Goal: Task Accomplishment & Management: Use online tool/utility

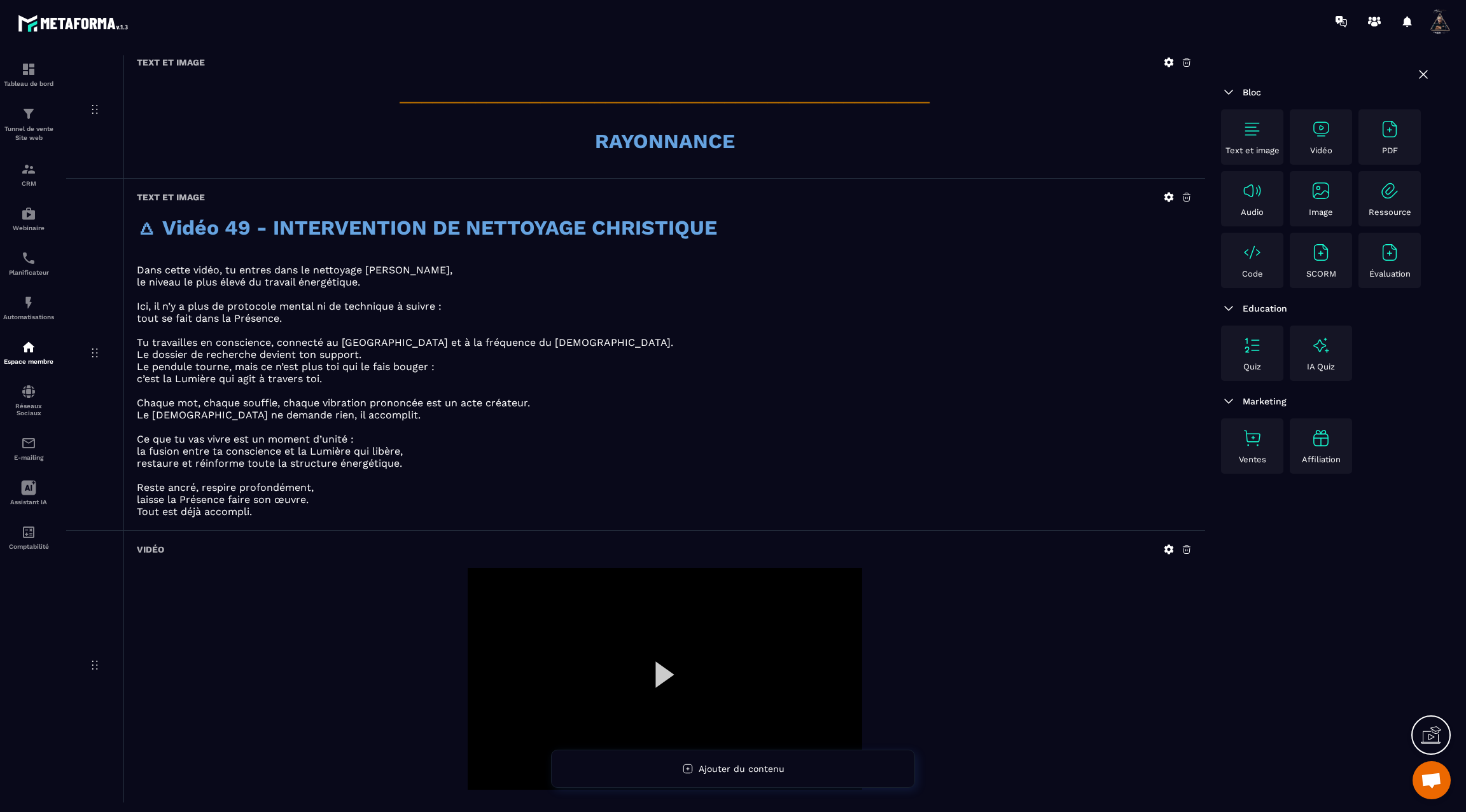
scroll to position [879, 0]
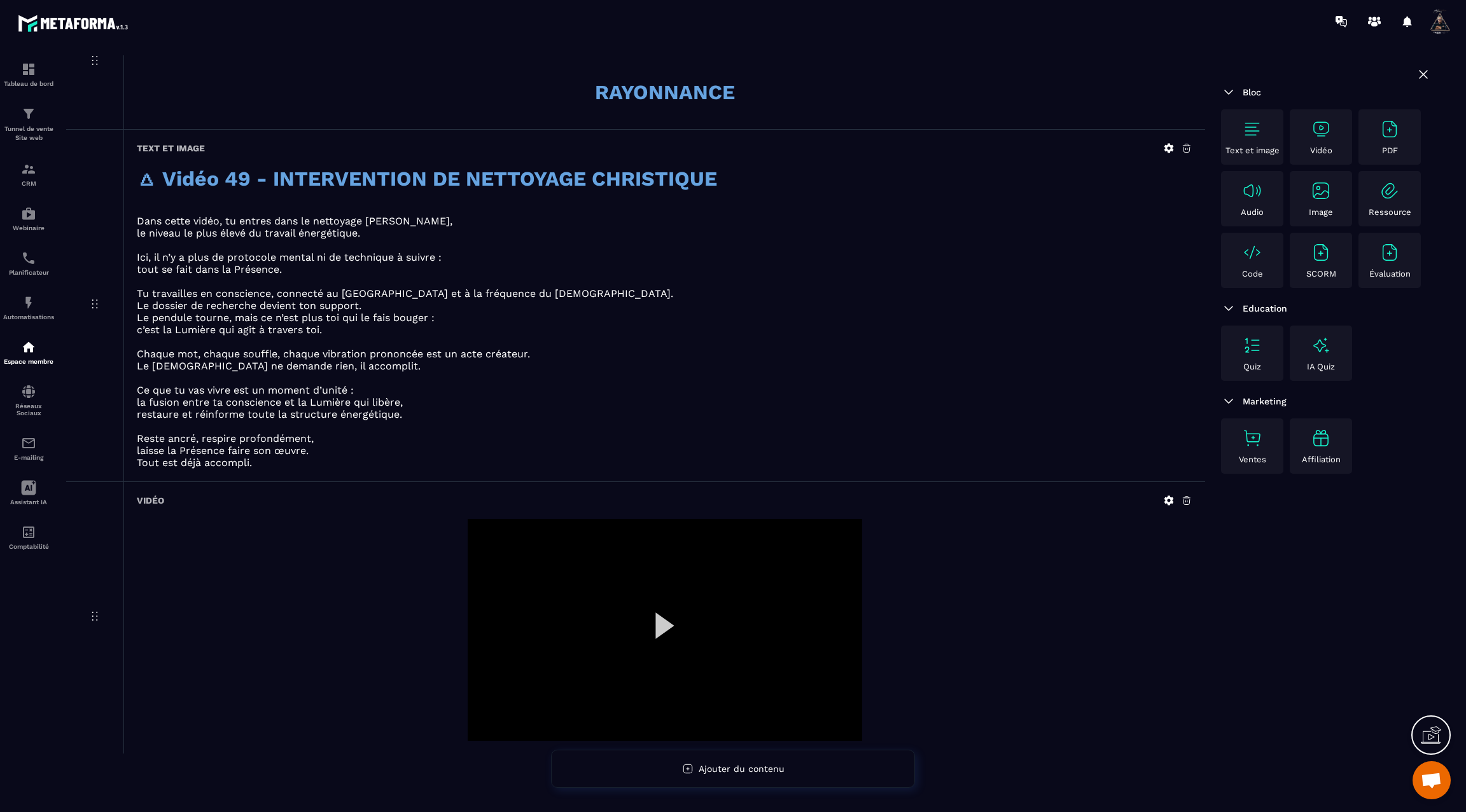
click at [662, 615] on div at bounding box center [665, 630] width 395 height 222
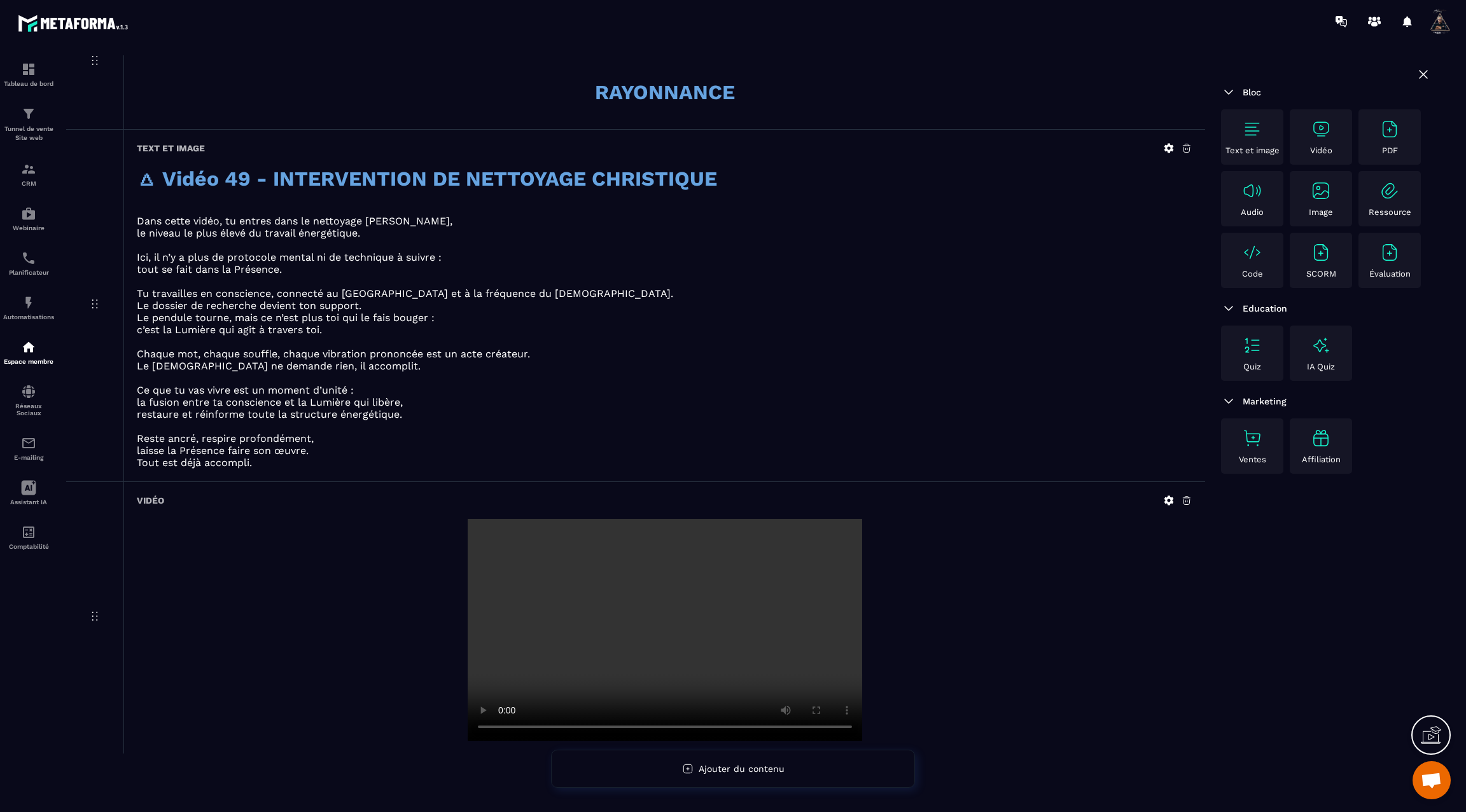
click at [1251, 132] on img at bounding box center [1251, 129] width 20 height 20
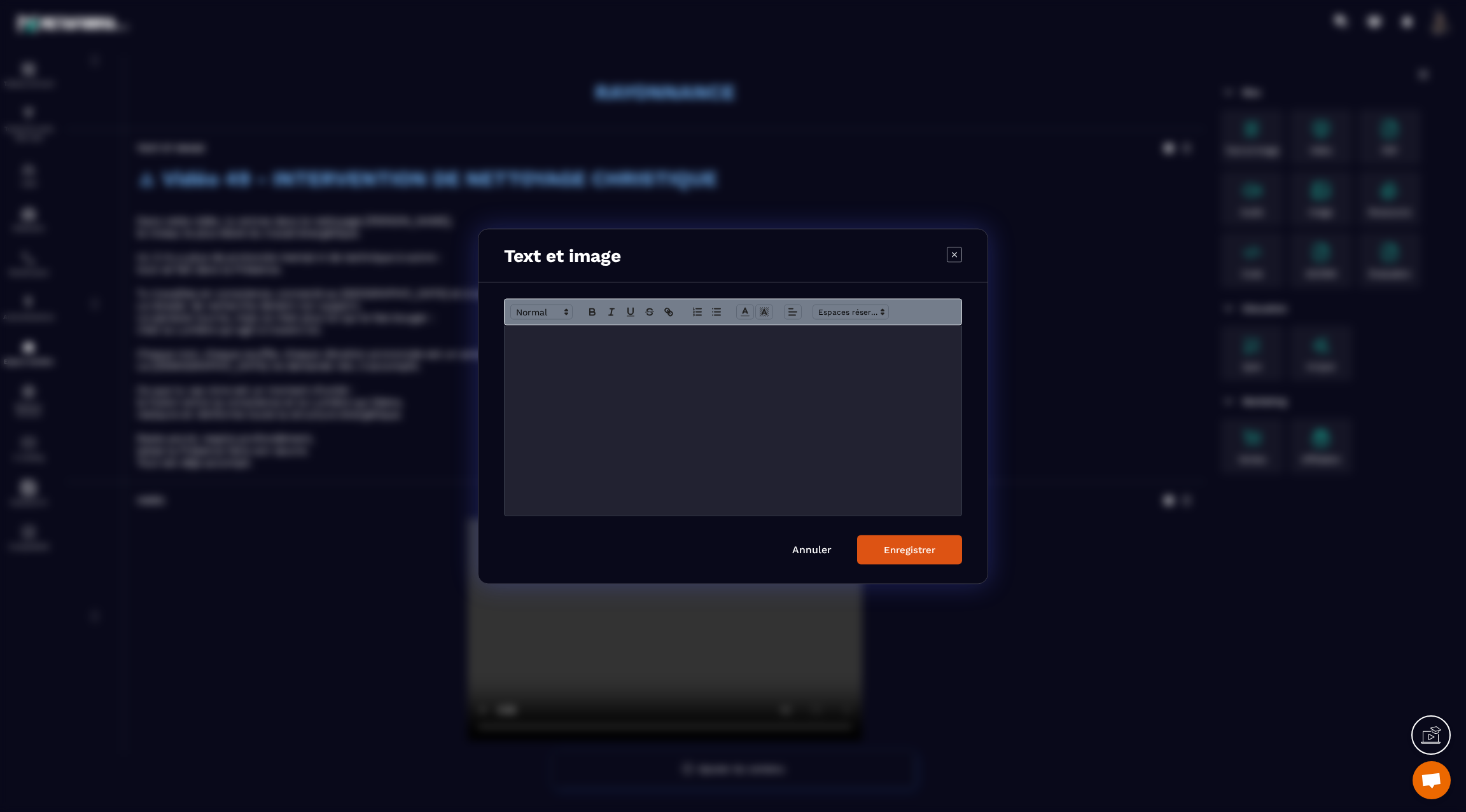
click at [892, 347] on div "Modal window" at bounding box center [733, 419] width 457 height 190
click at [912, 549] on div "Enregistrer" at bounding box center [909, 549] width 52 height 12
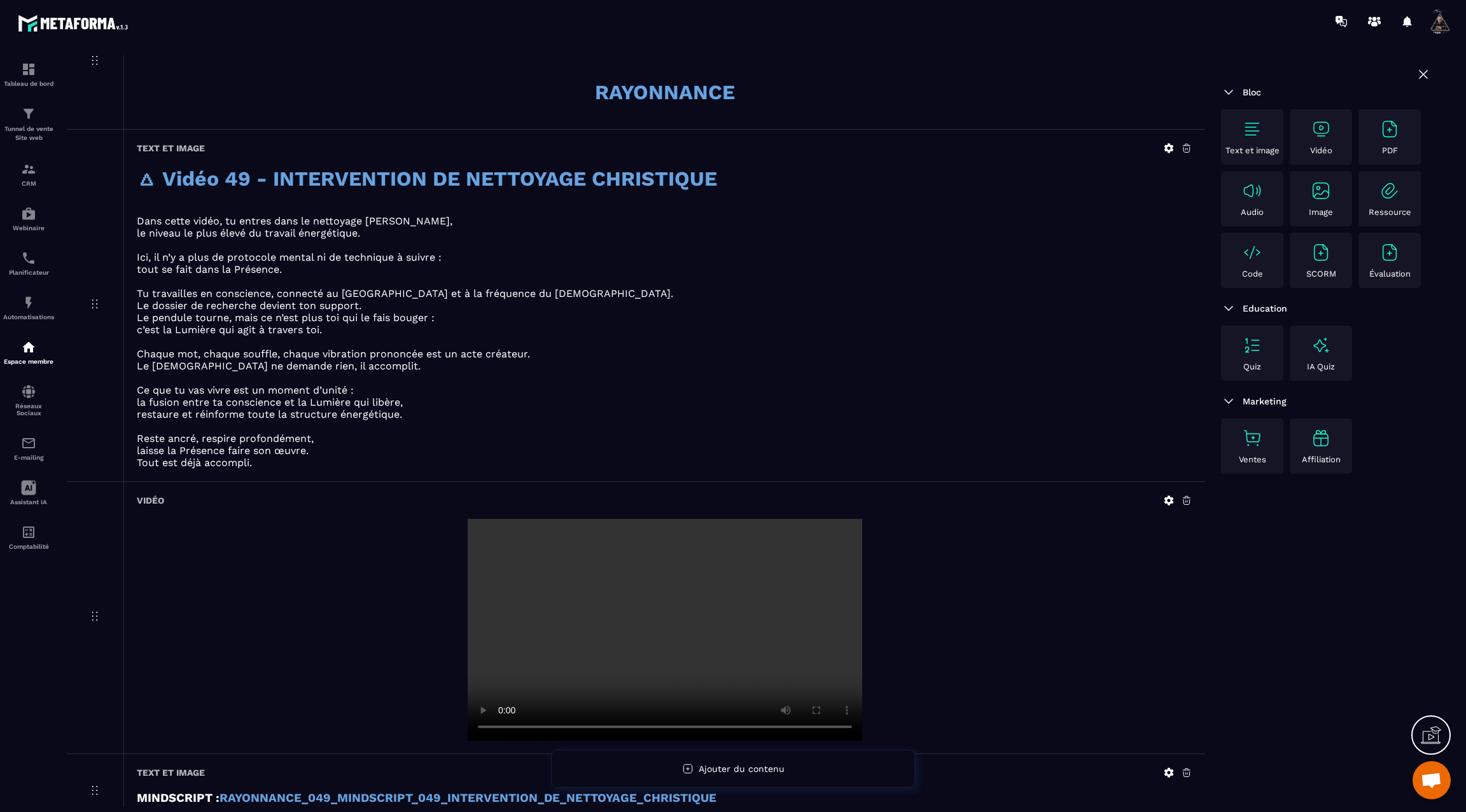
scroll to position [956, 0]
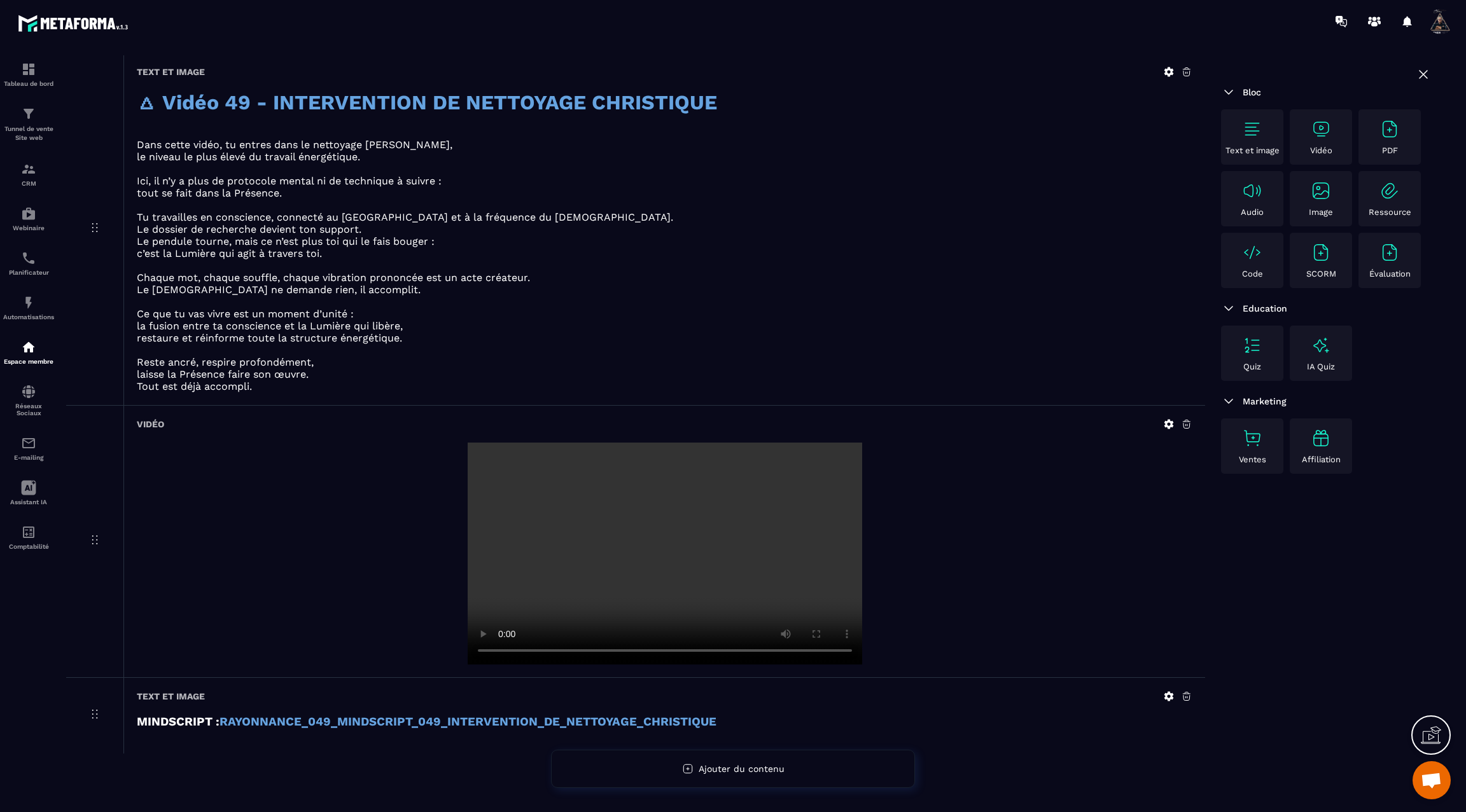
click at [1252, 130] on img at bounding box center [1251, 129] width 20 height 20
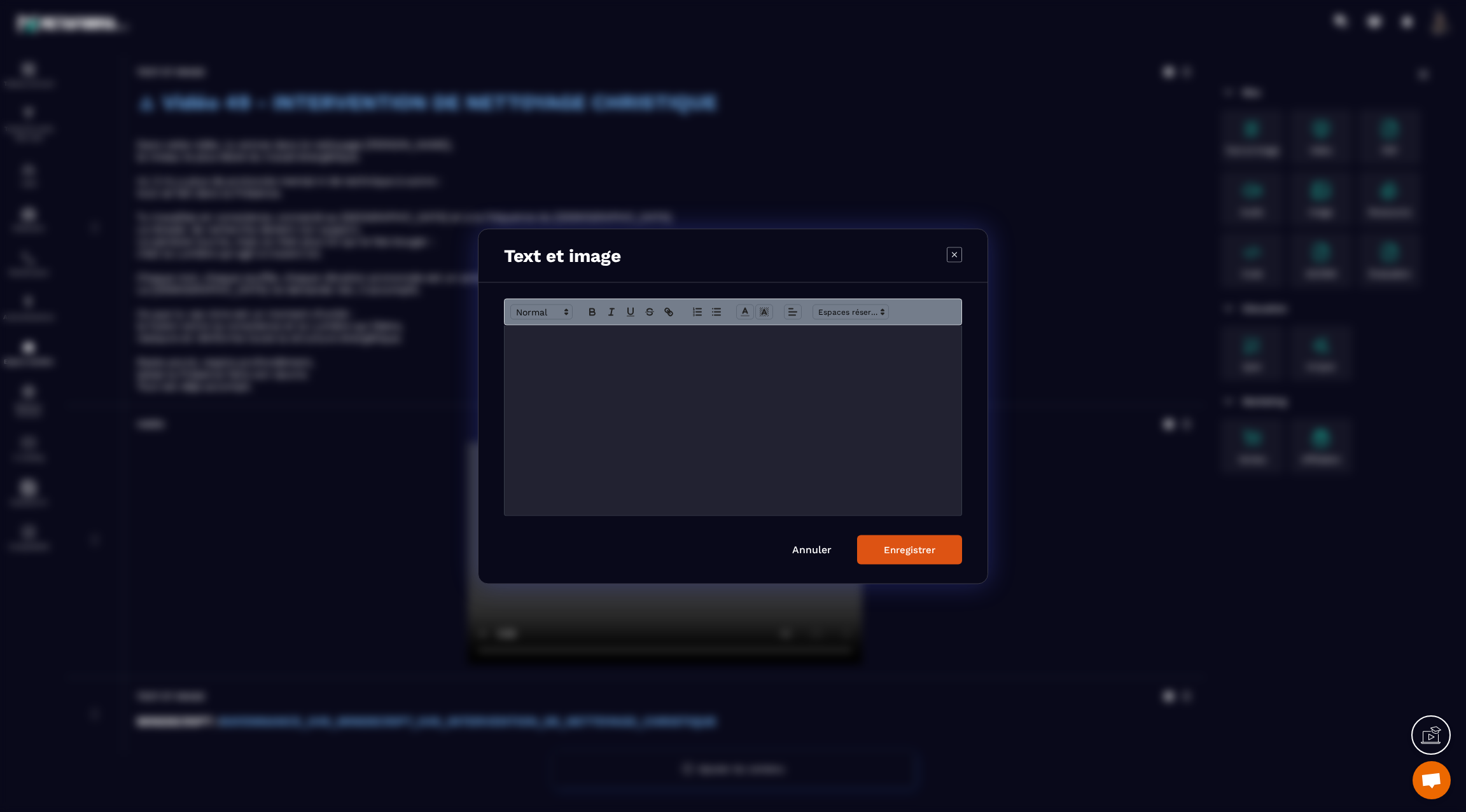
click at [924, 351] on div "Modal window" at bounding box center [733, 419] width 457 height 190
click at [919, 553] on div "Enregistrer" at bounding box center [909, 549] width 52 height 12
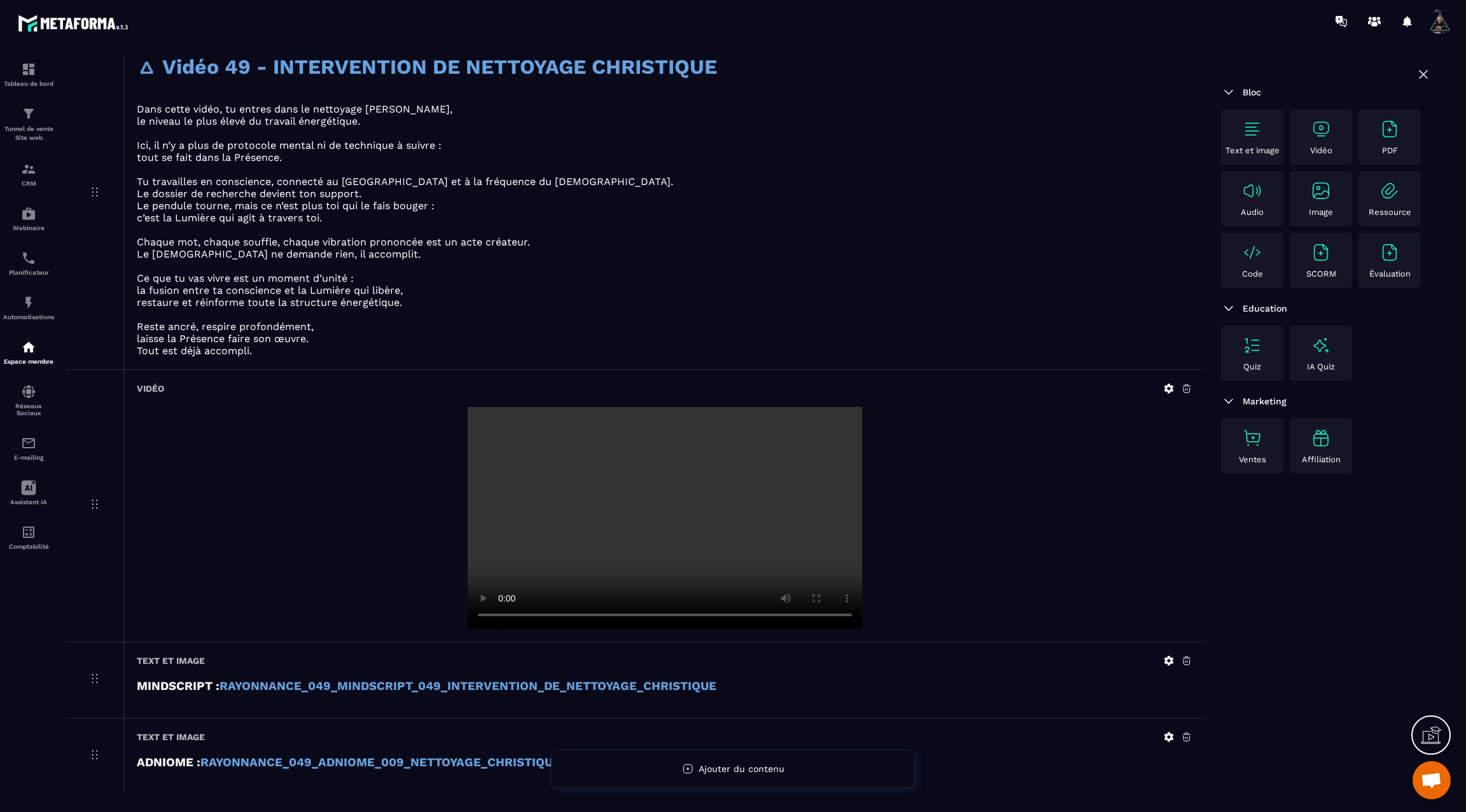
scroll to position [1000, 0]
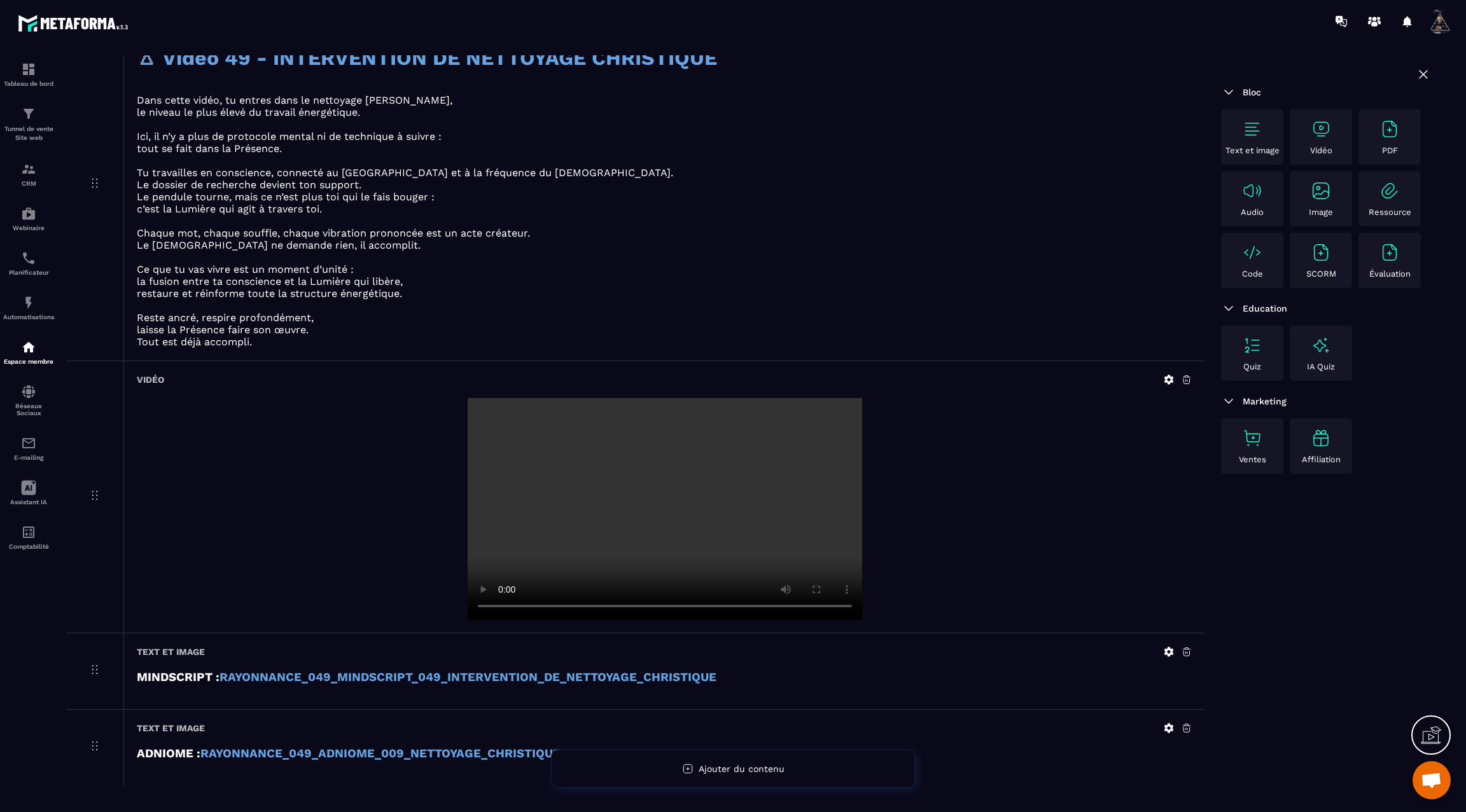
click at [1230, 96] on img at bounding box center [1228, 92] width 15 height 15
click at [1230, 90] on img at bounding box center [1228, 92] width 15 height 15
click at [1226, 90] on img at bounding box center [1228, 92] width 15 height 15
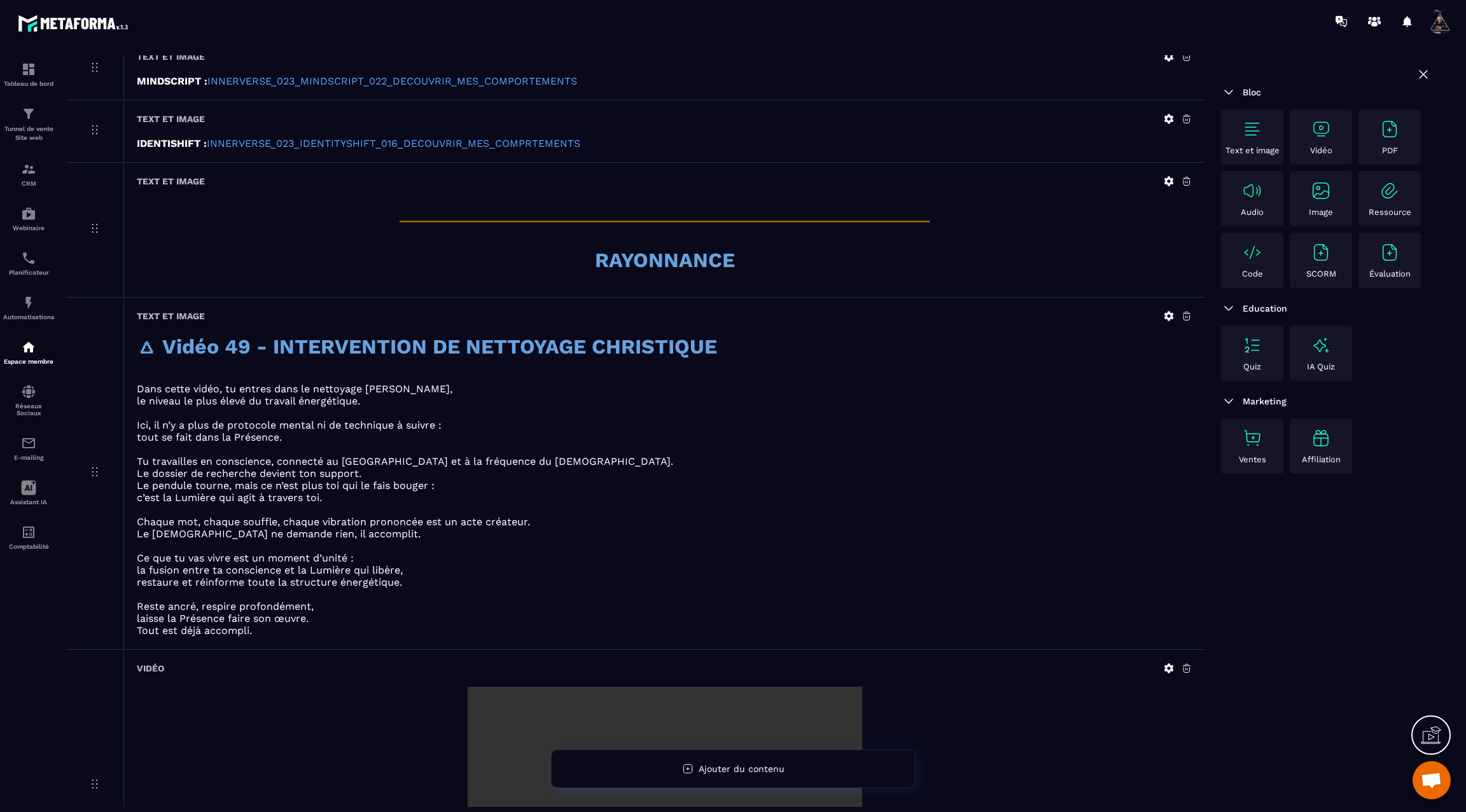
scroll to position [1031, 0]
